Goal: Task Accomplishment & Management: Use online tool/utility

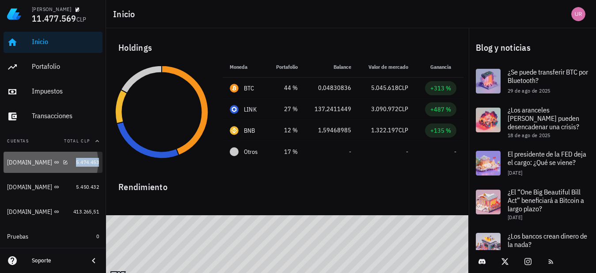
click at [76, 163] on span "5.474.453" at bounding box center [87, 162] width 23 height 7
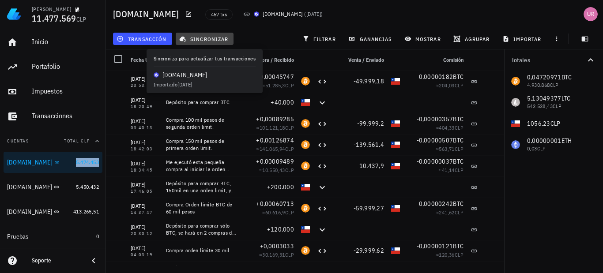
click at [219, 39] on span "sincronizar" at bounding box center [204, 38] width 47 height 7
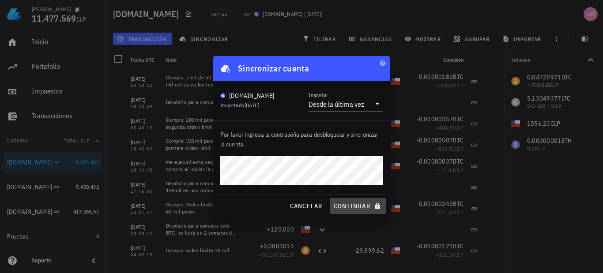
click at [351, 204] on span "continuar" at bounding box center [357, 206] width 49 height 8
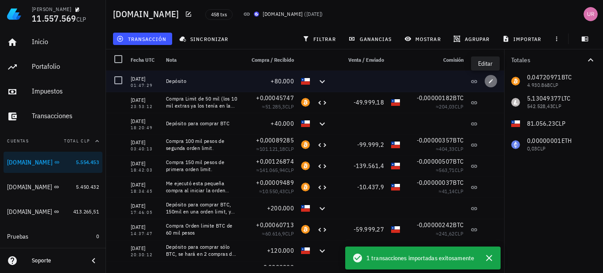
click at [488, 79] on icon "button" at bounding box center [490, 81] width 5 height 5
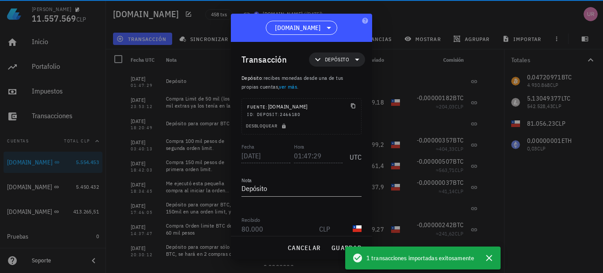
click at [281, 193] on textarea "Depósito" at bounding box center [302, 189] width 120 height 14
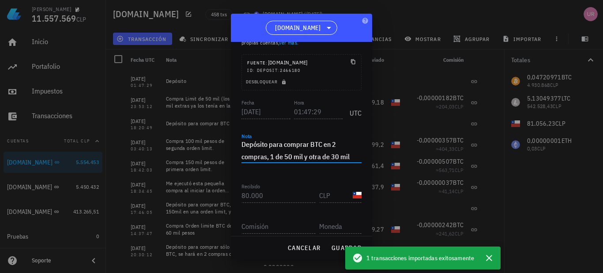
scroll to position [78, 0]
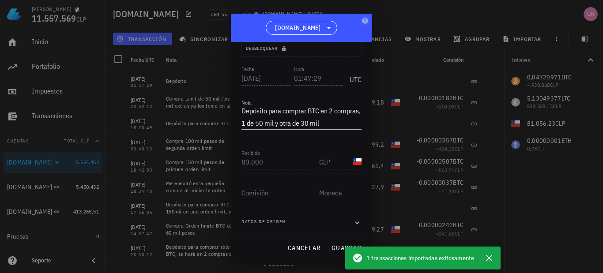
click at [493, 258] on icon "button" at bounding box center [489, 258] width 11 height 11
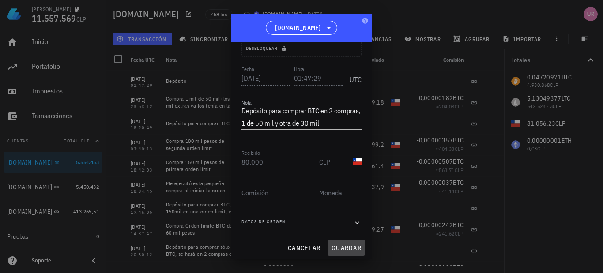
click at [353, 250] on span "guardar" at bounding box center [346, 248] width 30 height 8
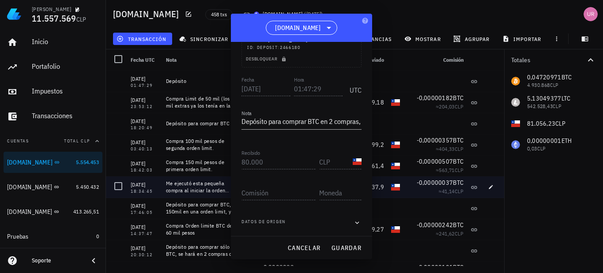
type textarea "Depósito"
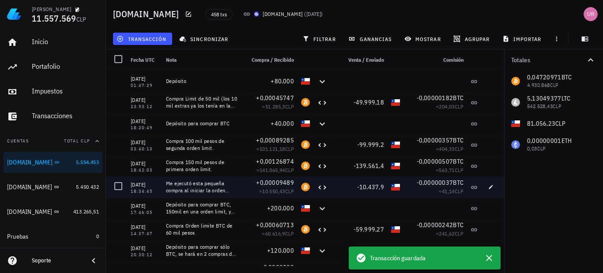
scroll to position [67, 0]
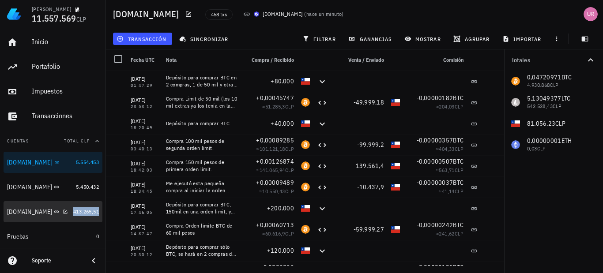
click at [75, 214] on span "413.265,51" at bounding box center [86, 211] width 26 height 7
